Goal: Information Seeking & Learning: Learn about a topic

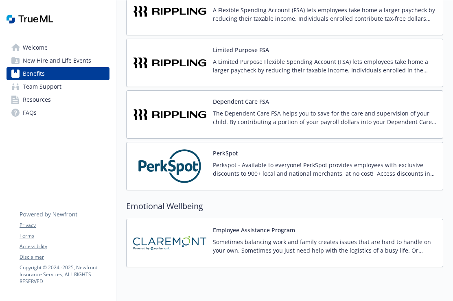
scroll to position [1239, 0]
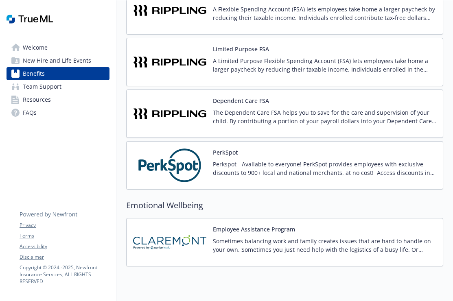
click at [206, 179] on img at bounding box center [169, 165] width 73 height 35
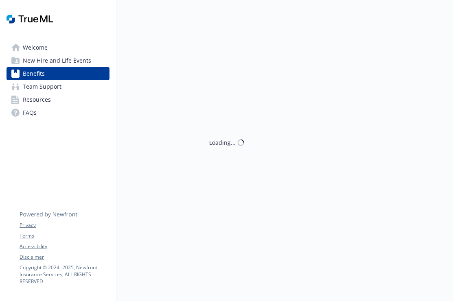
scroll to position [1239, 0]
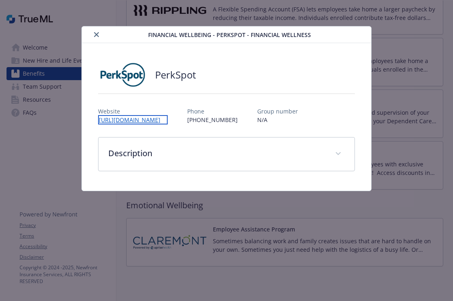
click at [154, 121] on link "[URL][DOMAIN_NAME]" at bounding box center [133, 119] width 70 height 9
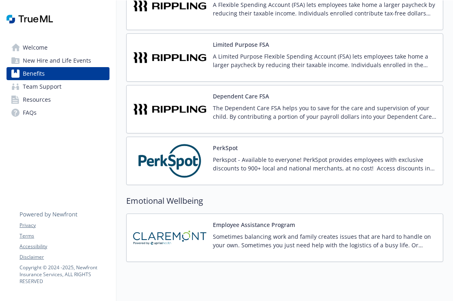
scroll to position [1269, 0]
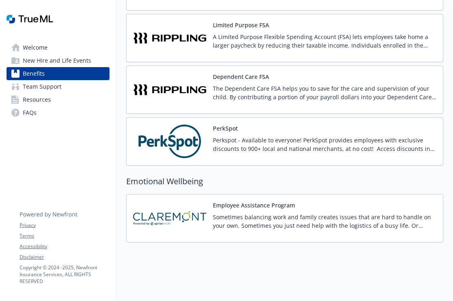
click at [267, 142] on p "Perkspot - Available to everyone! PerkSpot provides employees with exclusive di…" at bounding box center [324, 144] width 223 height 17
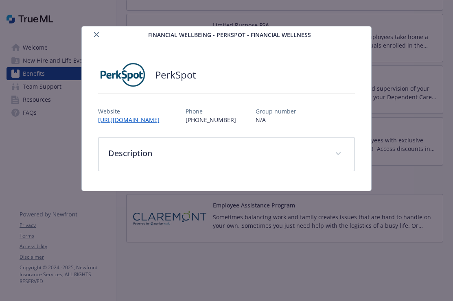
click at [97, 36] on icon "close" at bounding box center [96, 34] width 5 height 5
